Goal: Task Accomplishment & Management: Use online tool/utility

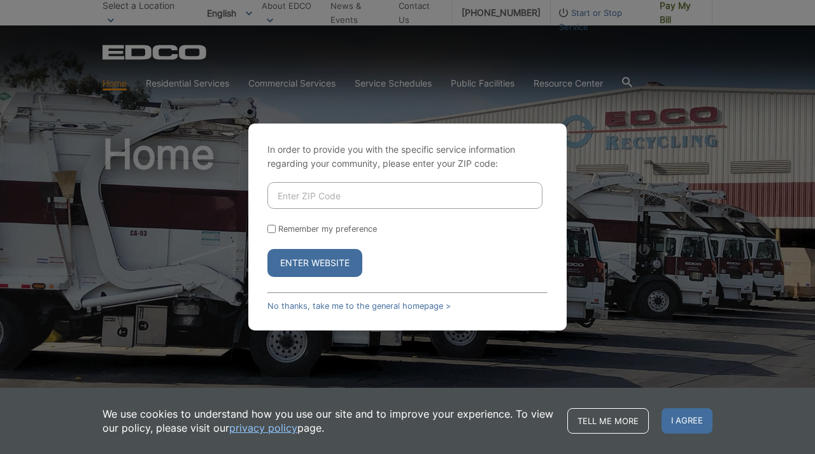
click at [360, 195] on input "Enter ZIP Code" at bounding box center [404, 195] width 275 height 27
type input "92007"
click at [301, 263] on button "Enter Website" at bounding box center [314, 263] width 95 height 28
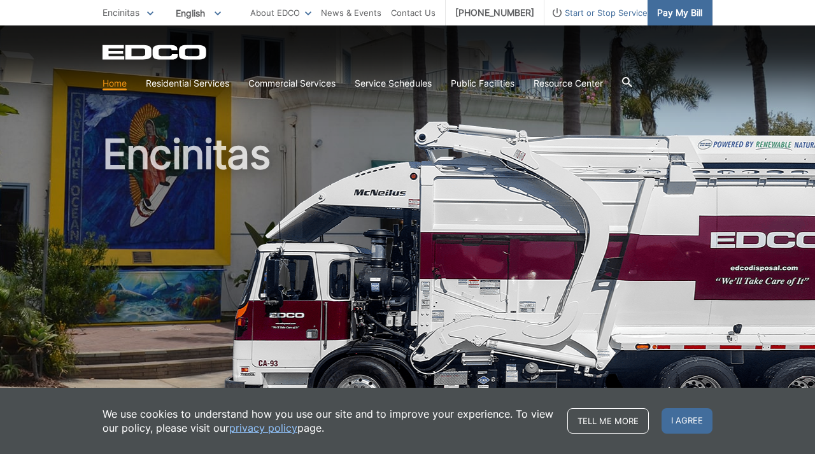
click at [685, 16] on span "Pay My Bill" at bounding box center [679, 13] width 45 height 14
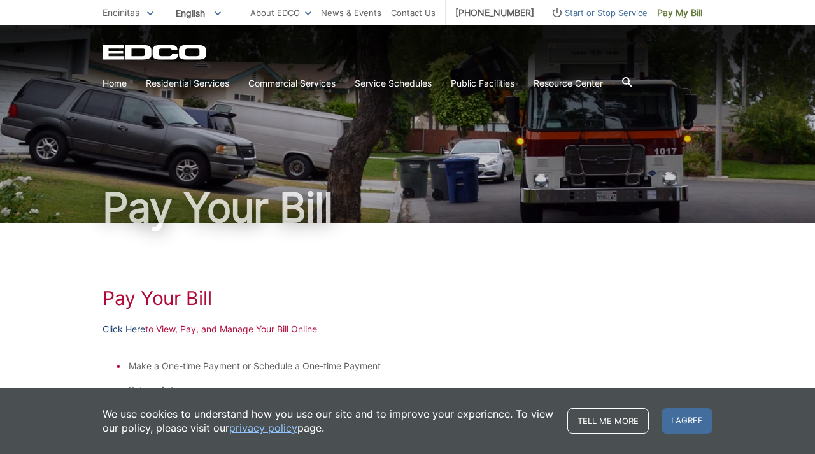
click at [130, 329] on link "Click Here" at bounding box center [123, 329] width 43 height 14
